Goal: Task Accomplishment & Management: Manage account settings

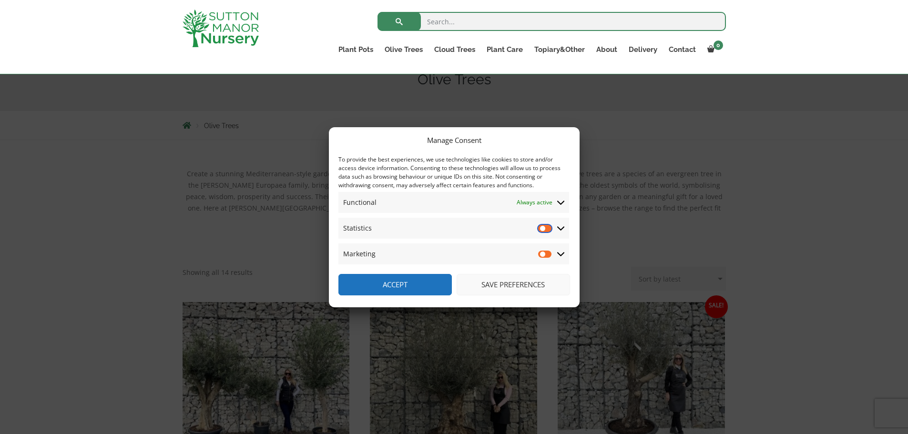
click at [549, 228] on input "Statistics" at bounding box center [545, 229] width 14 height 10
checkbox input "true"
click at [548, 252] on input "Marketing" at bounding box center [545, 254] width 14 height 10
checkbox input "true"
click at [542, 229] on input "Statistics" at bounding box center [545, 229] width 14 height 10
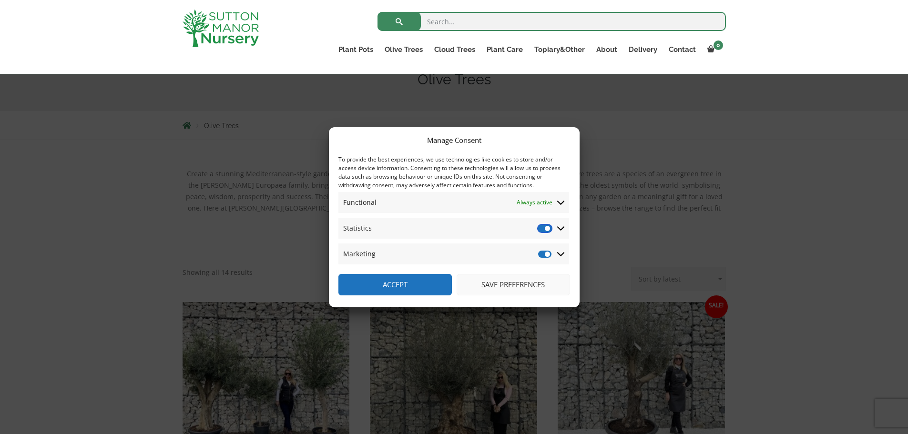
checkbox input "false"
click at [539, 253] on input "Marketing" at bounding box center [545, 254] width 14 height 10
checkbox input "false"
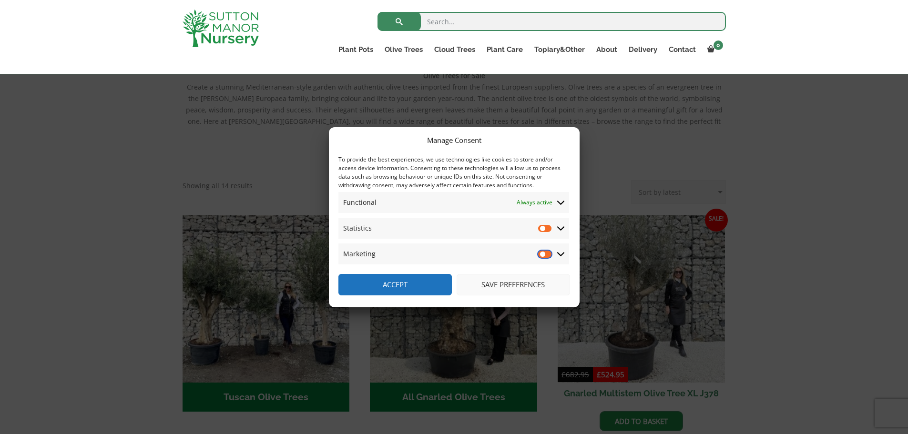
scroll to position [221, 0]
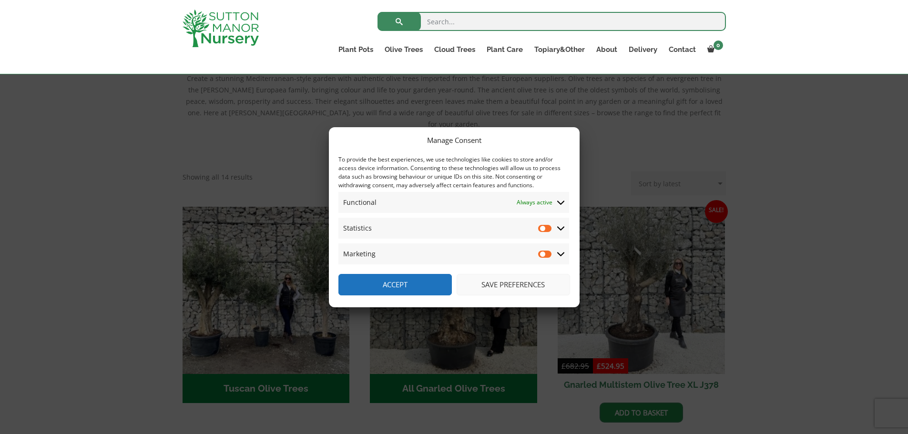
click at [508, 286] on button "Save preferences" at bounding box center [513, 284] width 113 height 21
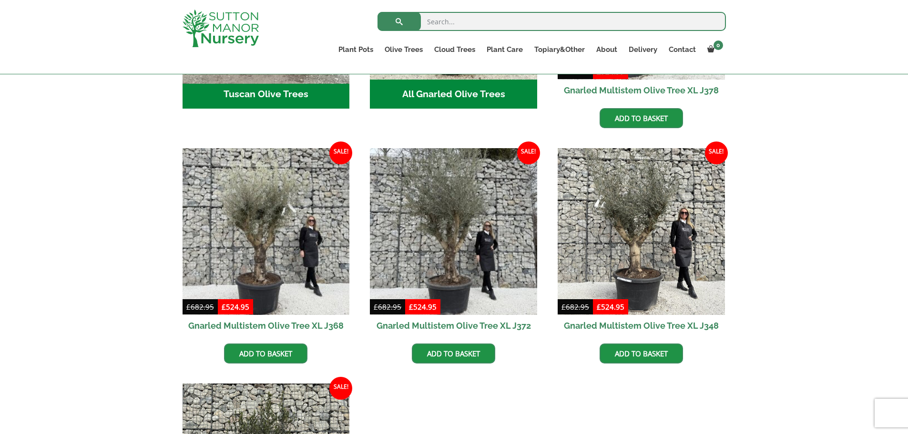
scroll to position [316, 0]
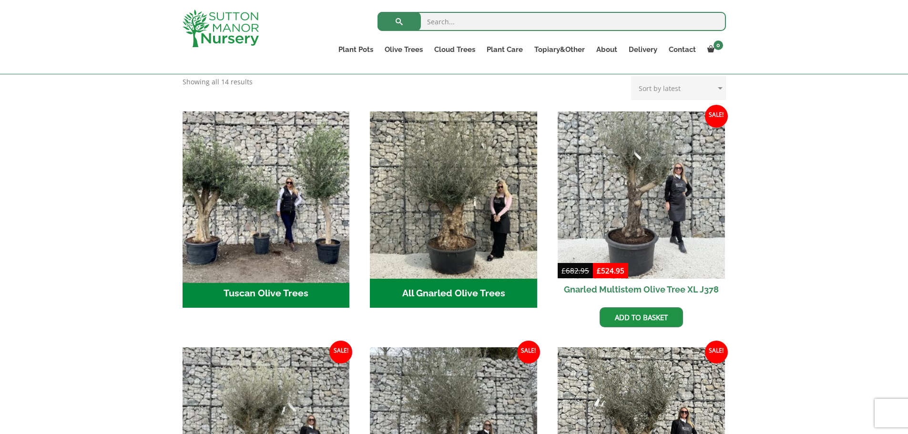
click at [270, 222] on img "Visit product category Tuscan Olive Trees" at bounding box center [265, 194] width 175 height 175
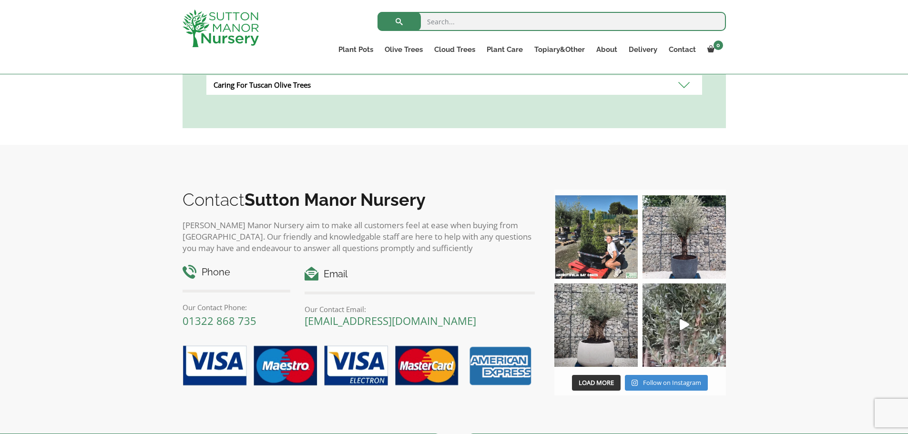
scroll to position [620, 0]
